Goal: Task Accomplishment & Management: Use online tool/utility

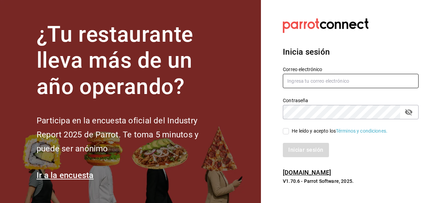
type input "[EMAIL_ADDRESS][PERSON_NAME][DOMAIN_NAME]"
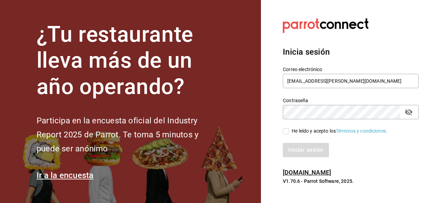
click at [290, 131] on span "He leído y acepto los Términos y condiciones." at bounding box center [338, 130] width 98 height 7
click at [289, 131] on input "He leído y acepto los Términos y condiciones." at bounding box center [286, 131] width 6 height 6
checkbox input "true"
click at [295, 150] on button "Iniciar sesión" at bounding box center [306, 150] width 46 height 14
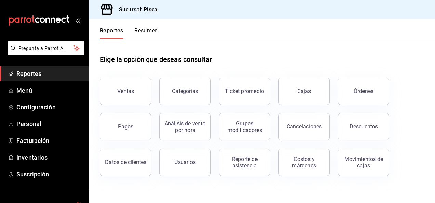
click at [152, 88] on div "Categorías" at bounding box center [180, 87] width 59 height 36
click at [142, 88] on button "Ventas" at bounding box center [125, 91] width 51 height 27
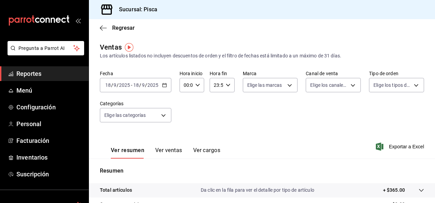
click at [162, 86] on icon "button" at bounding box center [164, 85] width 5 height 5
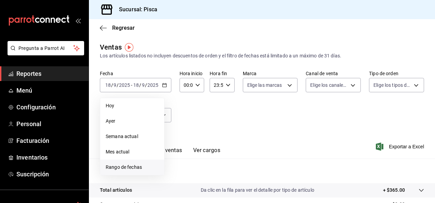
click at [116, 166] on span "Rango de fechas" at bounding box center [132, 167] width 53 height 7
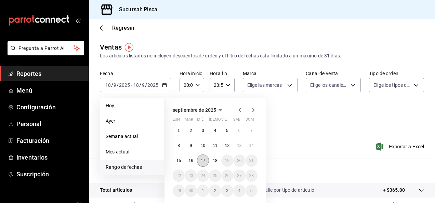
click at [202, 161] on abbr "17" at bounding box center [203, 160] width 4 height 5
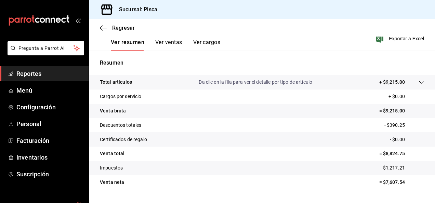
scroll to position [124, 0]
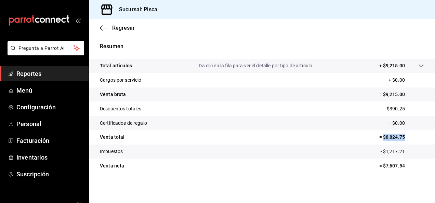
drag, startPoint x: 377, startPoint y: 137, endPoint x: 401, endPoint y: 136, distance: 23.3
click at [401, 136] on p "= $8,824.75" at bounding box center [401, 137] width 45 height 7
copy p "$8,824.75"
